Goal: Task Accomplishment & Management: Use online tool/utility

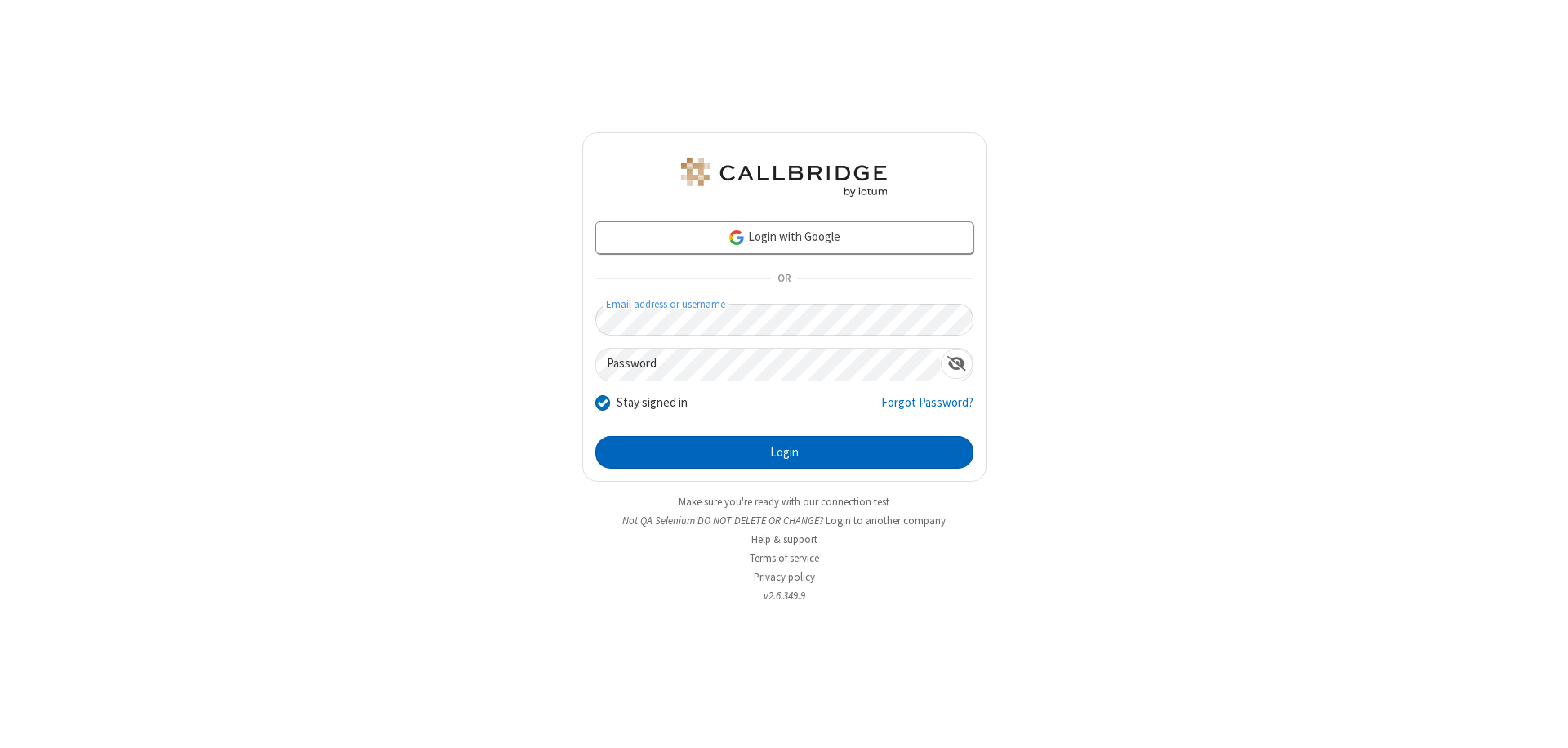
click at [784, 452] on button "Login" at bounding box center [784, 452] width 379 height 33
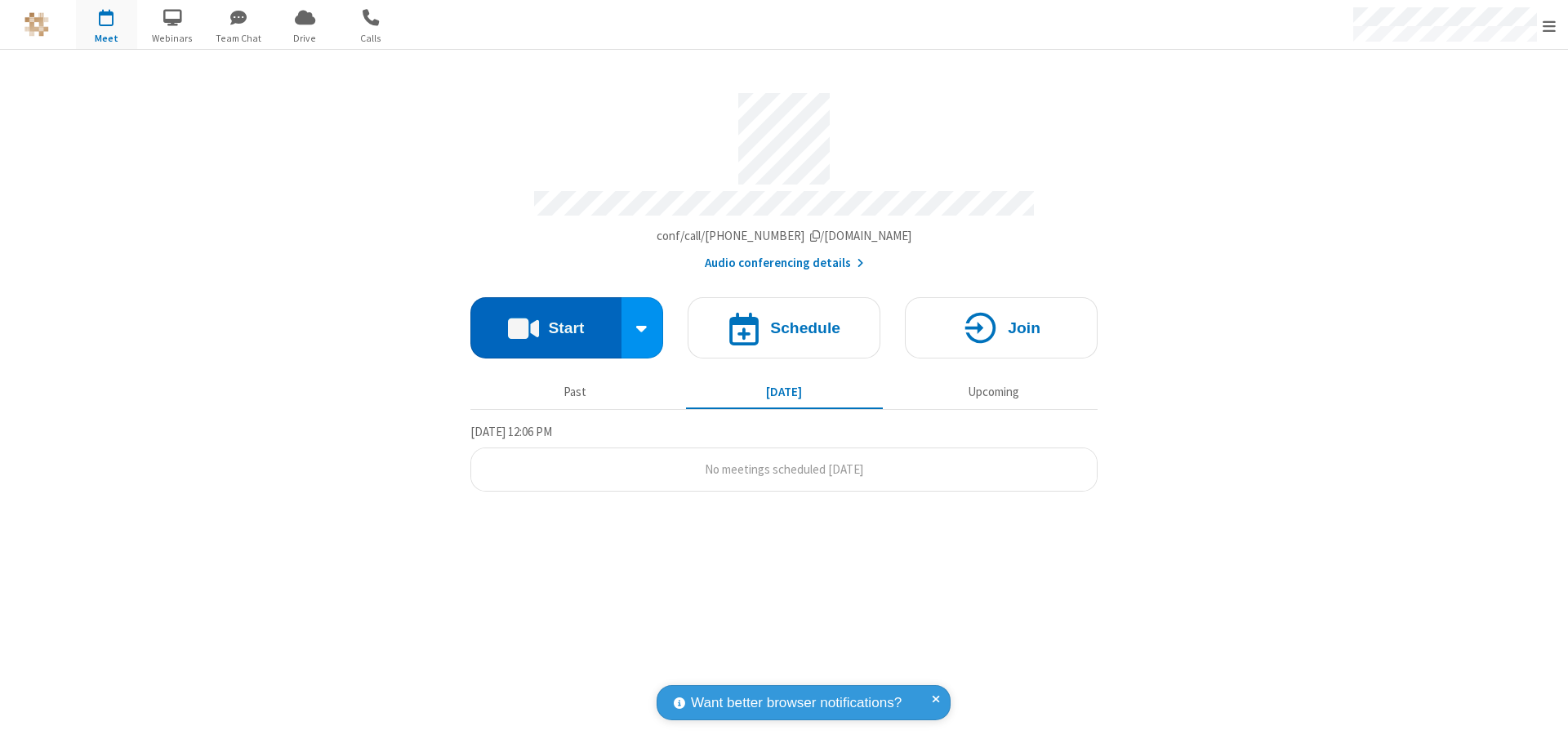
click at [546, 320] on button "Start" at bounding box center [546, 327] width 151 height 61
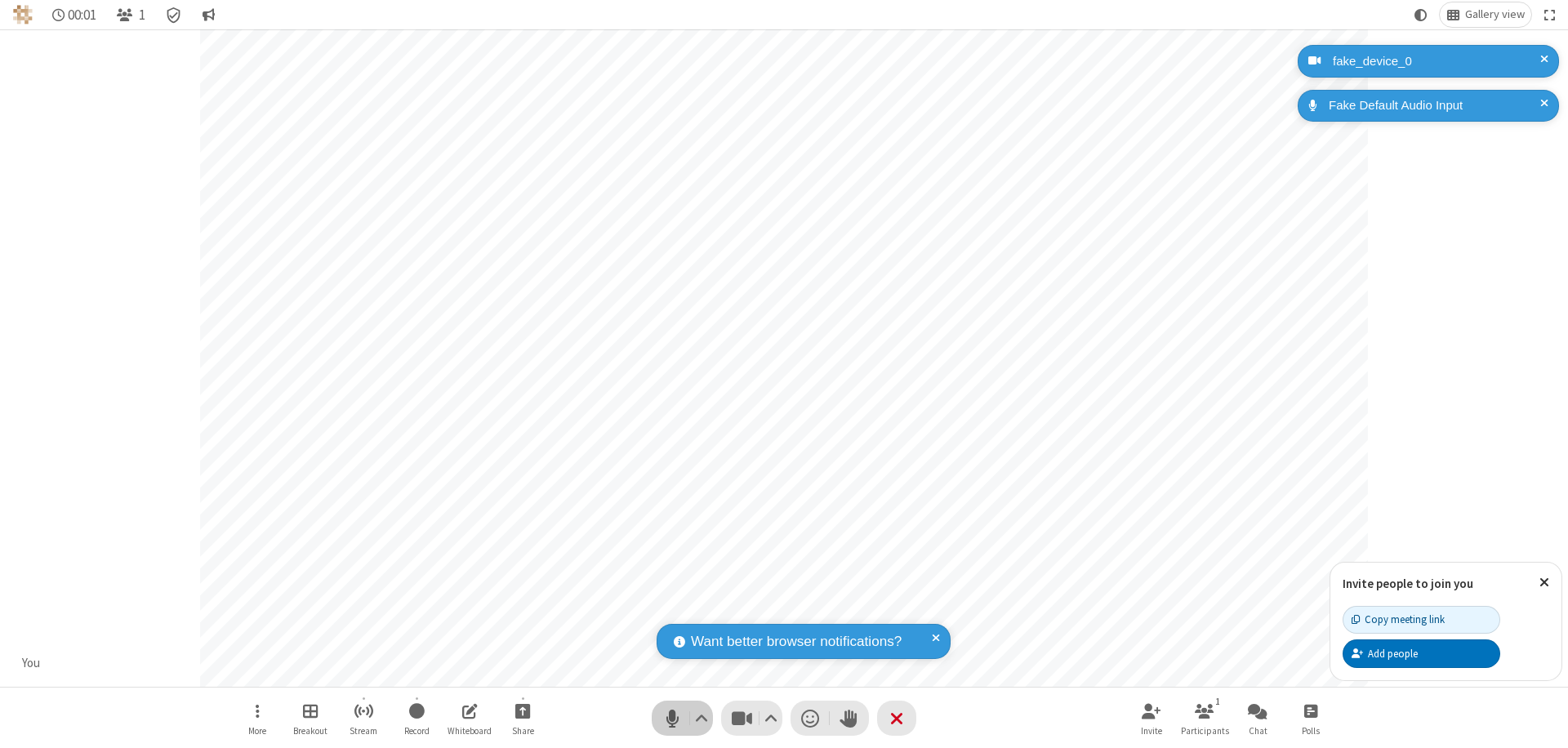
click at [672, 718] on span "Mute (⌘+Shift+A)" at bounding box center [672, 718] width 25 height 24
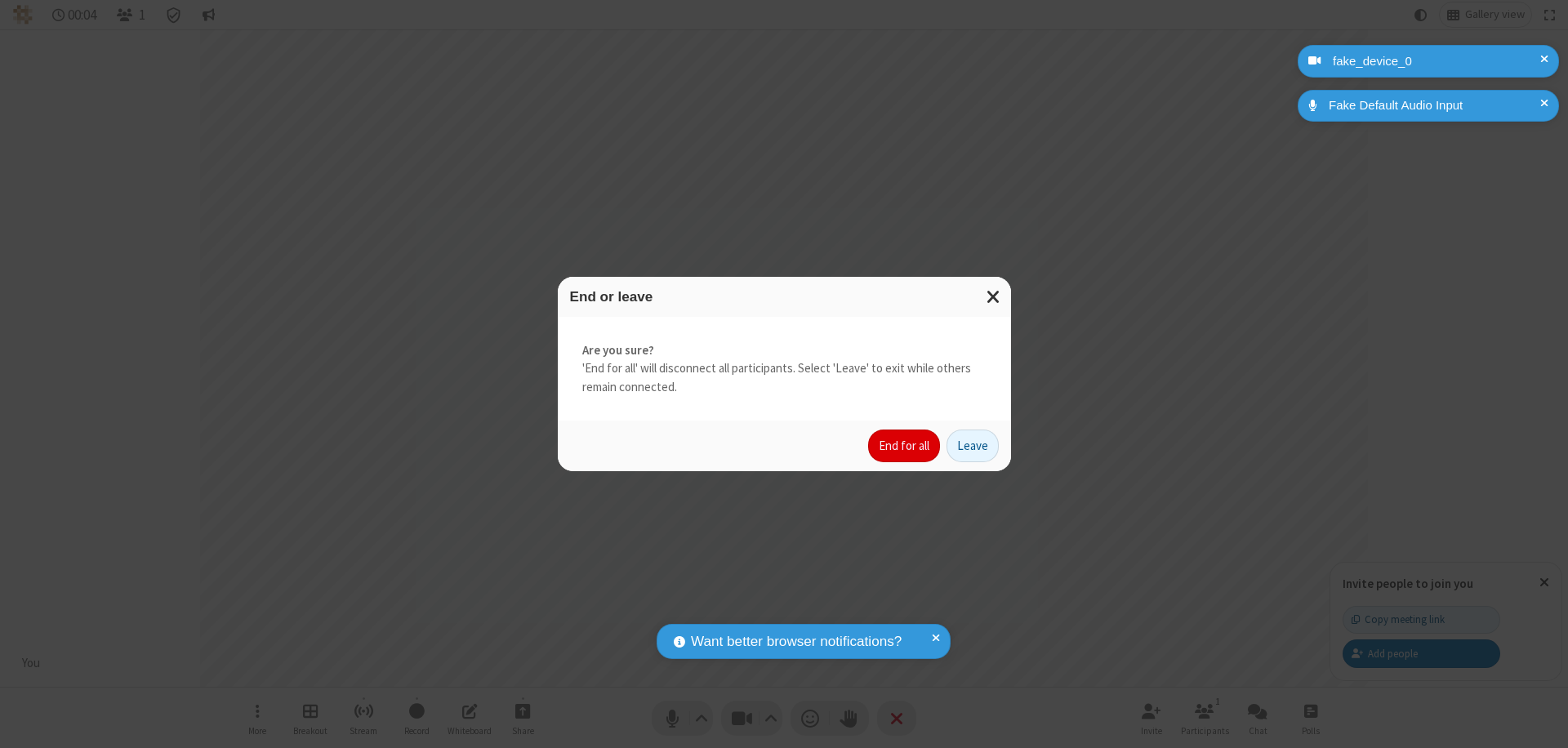
click at [905, 446] on button "End for all" at bounding box center [903, 446] width 72 height 33
